Goal: Task Accomplishment & Management: Manage account settings

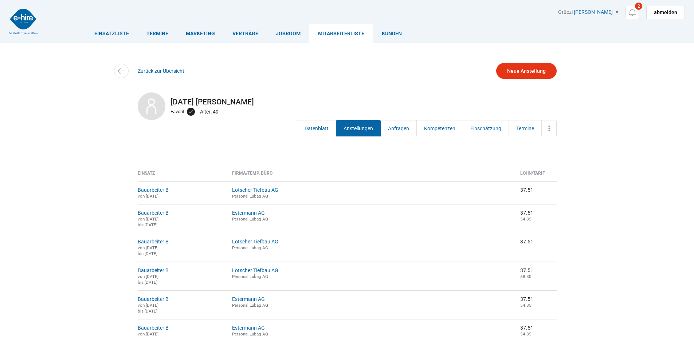
scroll to position [73, 0]
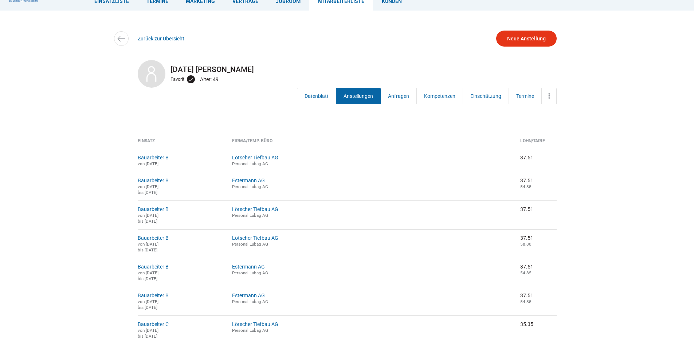
scroll to position [0, 0]
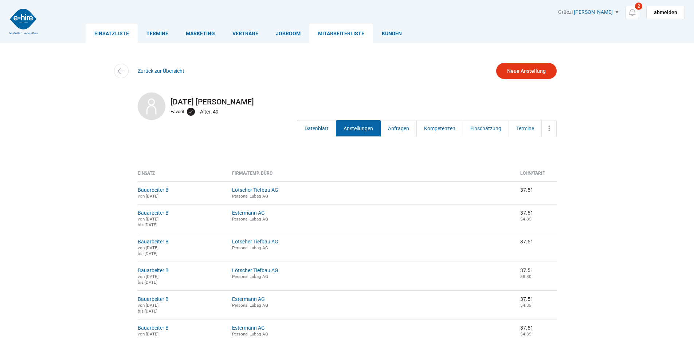
click at [113, 28] on link "Einsatzliste" at bounding box center [112, 33] width 52 height 19
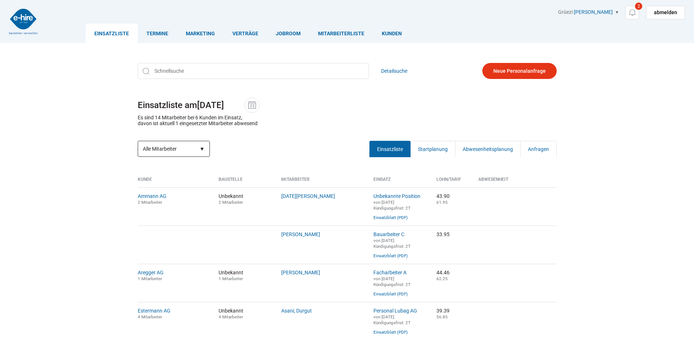
click at [204, 146] on select "Alle Mitarbeiter Abwesende Mitarbeiter Neue Mitarbeiter" at bounding box center [174, 149] width 72 height 16
select select "?date=&filter=neu"
click at [138, 142] on select "Alle Mitarbeiter Abwesende Mitarbeiter Neue Mitarbeiter" at bounding box center [174, 149] width 72 height 16
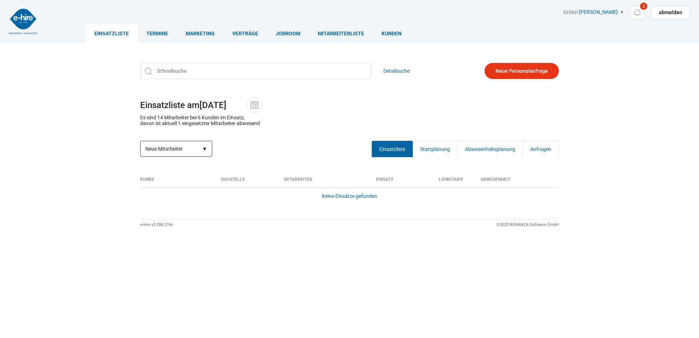
click at [206, 149] on select "Alle Mitarbeiter Abwesende Mitarbeiter Neue Mitarbeiter" at bounding box center [176, 149] width 72 height 16
select select "?date=&filter=abwesend"
click at [140, 142] on select "Alle Mitarbeiter Abwesende Mitarbeiter Neue Mitarbeiter" at bounding box center [176, 149] width 72 height 16
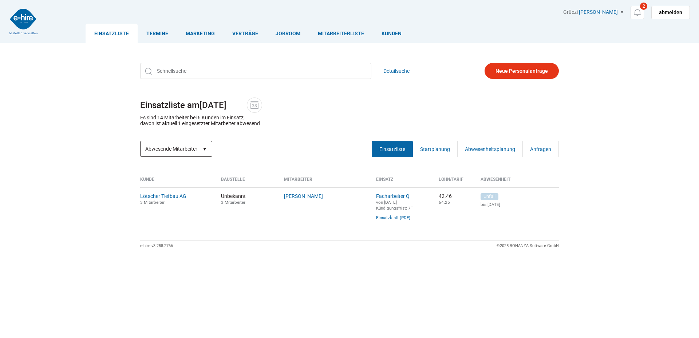
click at [202, 149] on select "Alle Mitarbeiter Abwesende Mitarbeiter Neue Mitarbeiter" at bounding box center [176, 149] width 72 height 16
select select "?date=&filter="
click at [140, 142] on select "Alle Mitarbeiter Abwesende Mitarbeiter Neue Mitarbeiter" at bounding box center [176, 149] width 72 height 16
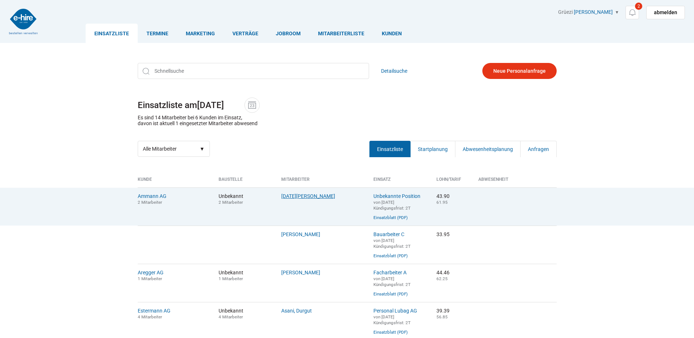
click at [300, 198] on link "Lohri, Stefan" at bounding box center [308, 196] width 54 height 6
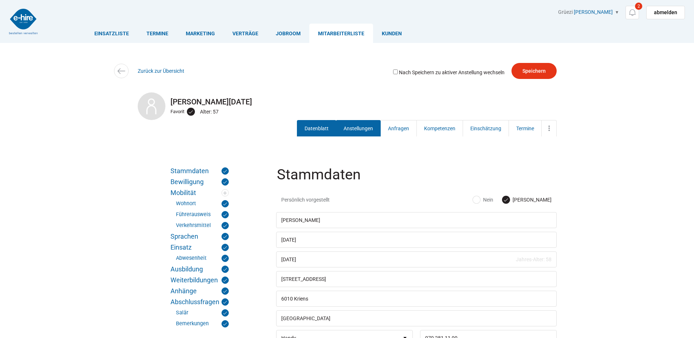
click at [354, 125] on link "Anstellungen" at bounding box center [358, 128] width 45 height 16
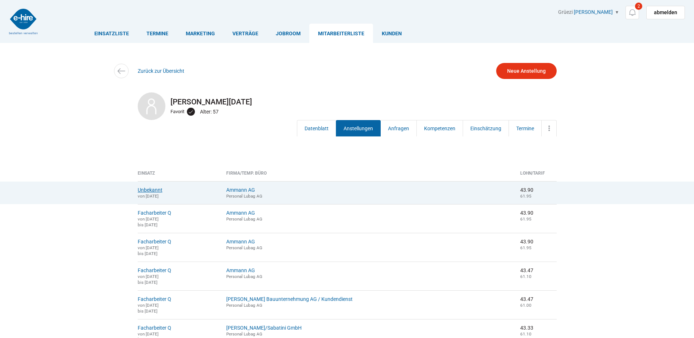
click at [156, 188] on link "Unbekannt" at bounding box center [150, 190] width 25 height 6
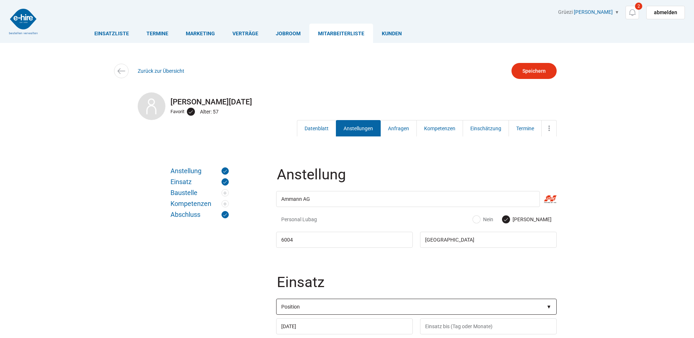
click at [320, 309] on select"] "Position Bauarbeiter C Bauarbeiter B Facharbeiter A Facharbeiter Q Vorarbeiter …" at bounding box center [416, 307] width 280 height 16
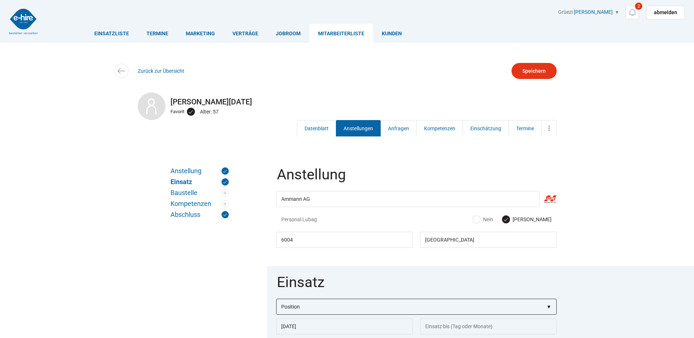
select select"] "Facharbeiter Q"
click at [276, 300] on select"] "Position Bauarbeiter C Bauarbeiter B Facharbeiter A Facharbeiter Q Vorarbeiter …" at bounding box center [416, 307] width 280 height 16
click at [530, 71] on input "Speichern" at bounding box center [533, 71] width 45 height 16
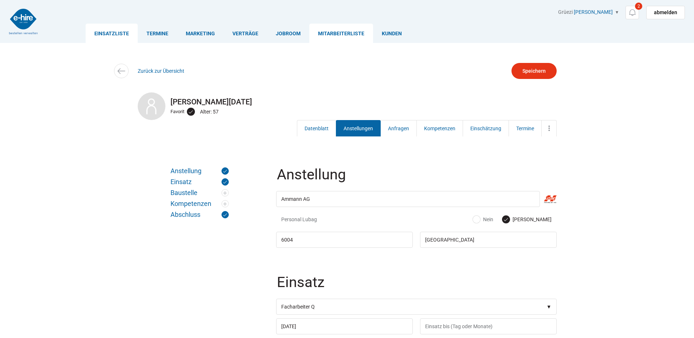
click at [125, 36] on link "Einsatzliste" at bounding box center [112, 33] width 52 height 19
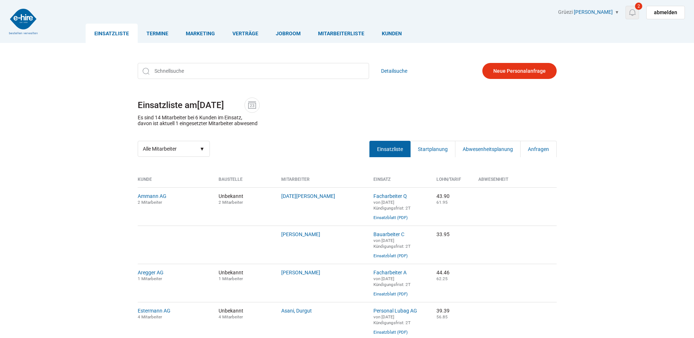
click at [638, 3] on span "2" at bounding box center [638, 6] width 7 height 7
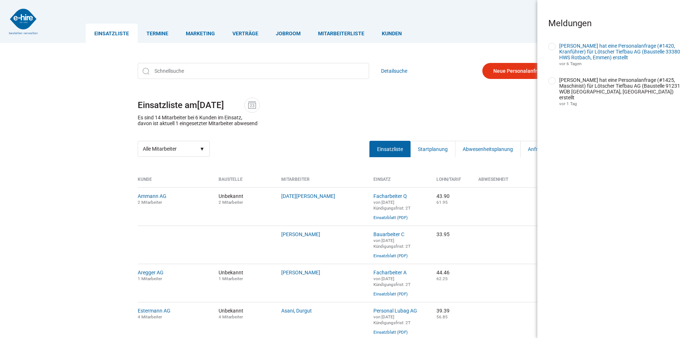
click at [589, 53] on link "[PERSON_NAME] hat eine Personalanfrage (#1420, Kranführer) für Lötscher Tiefbau…" at bounding box center [619, 51] width 121 height 17
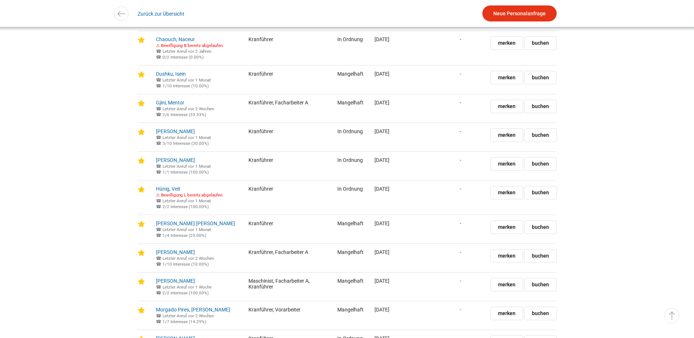
scroll to position [1025, 0]
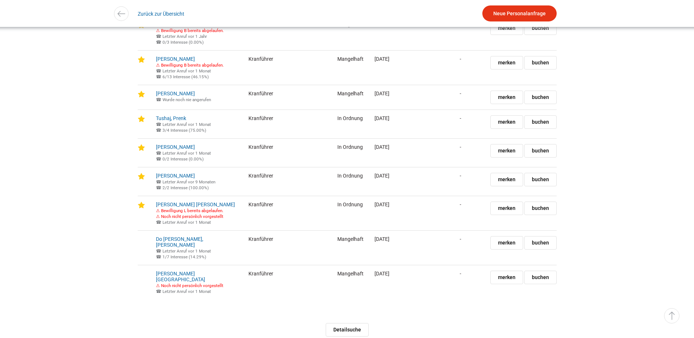
scroll to position [1535, 0]
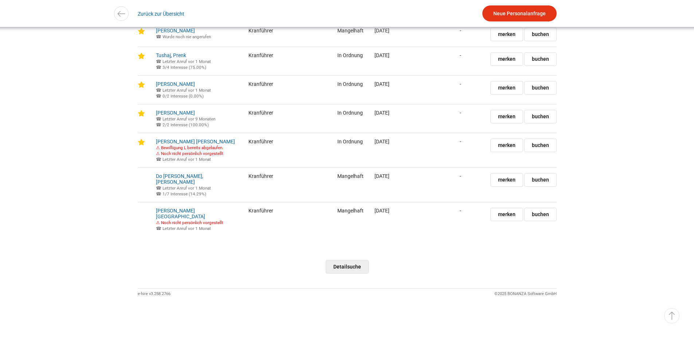
click at [342, 264] on link "Detailsuche" at bounding box center [347, 266] width 43 height 13
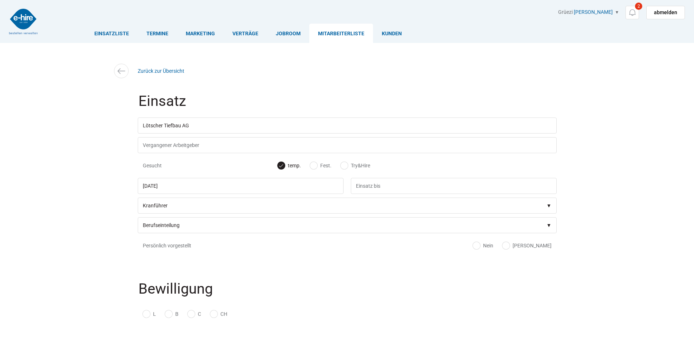
click at [103, 23] on div "Einsatzliste Termine Marketing Verträge Jobroom Mitarbeiterliste [PERSON_NAME]" at bounding box center [385, 26] width 599 height 34
click at [103, 27] on link "Einsatzliste" at bounding box center [112, 33] width 52 height 19
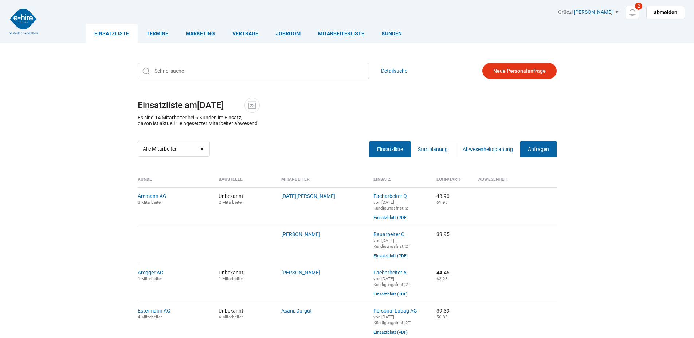
click at [548, 148] on link "Anfragen" at bounding box center [538, 149] width 36 height 16
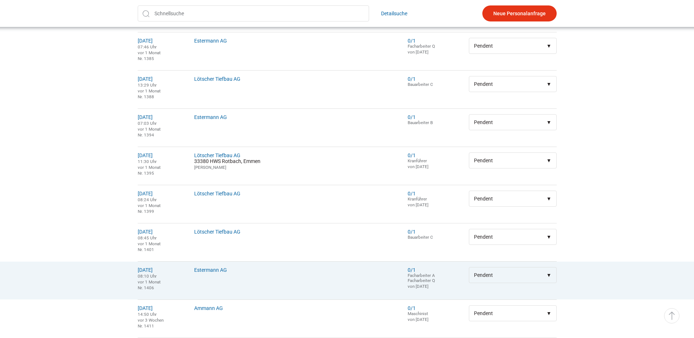
scroll to position [325, 0]
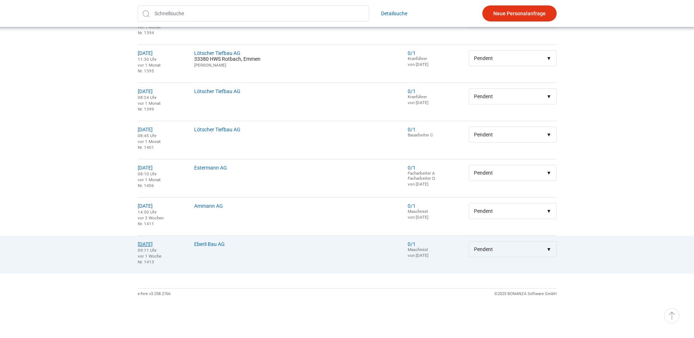
click at [149, 244] on link "07.08.2025" at bounding box center [145, 244] width 15 height 6
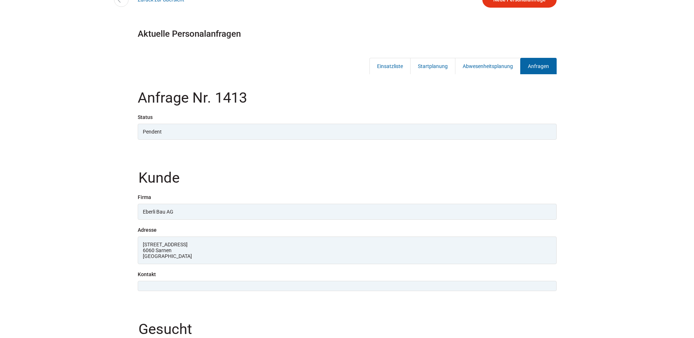
scroll to position [255, 0]
